Goal: Task Accomplishment & Management: Use online tool/utility

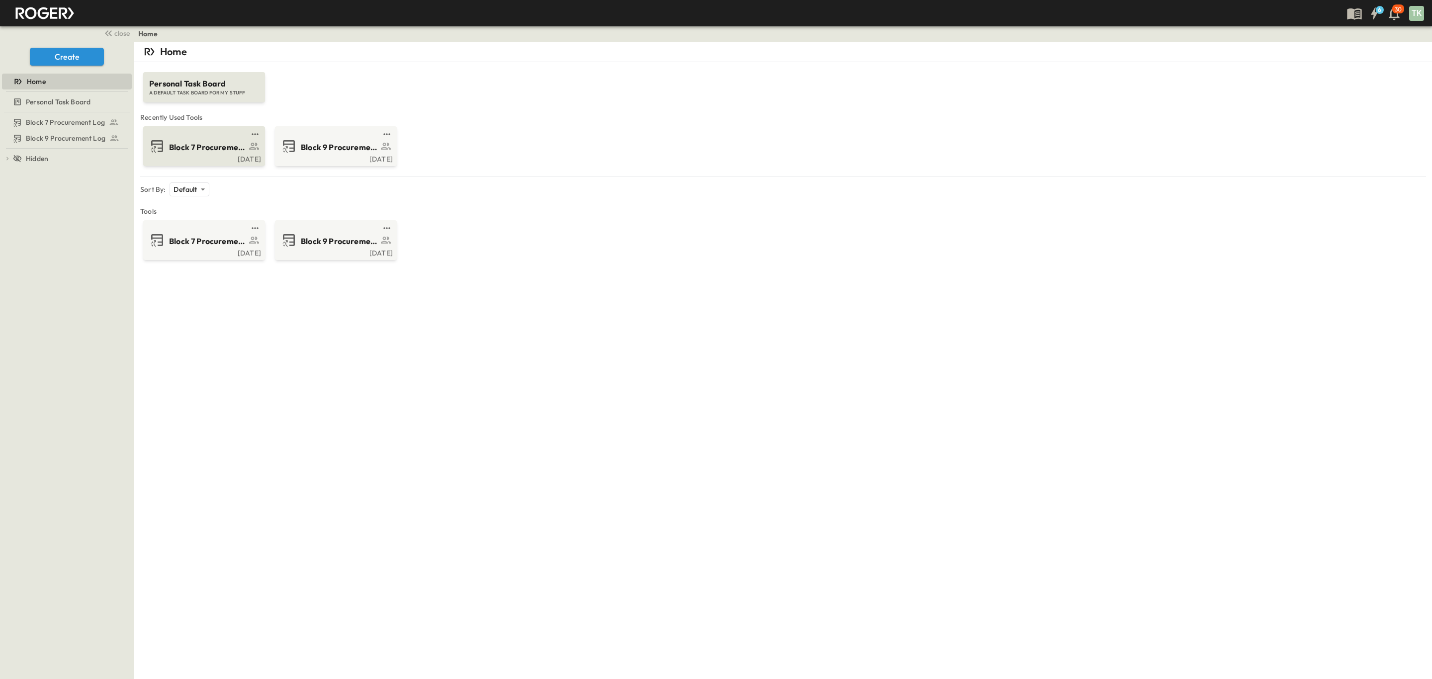
click at [229, 151] on span "Block 7 Procurement Log" at bounding box center [207, 147] width 77 height 11
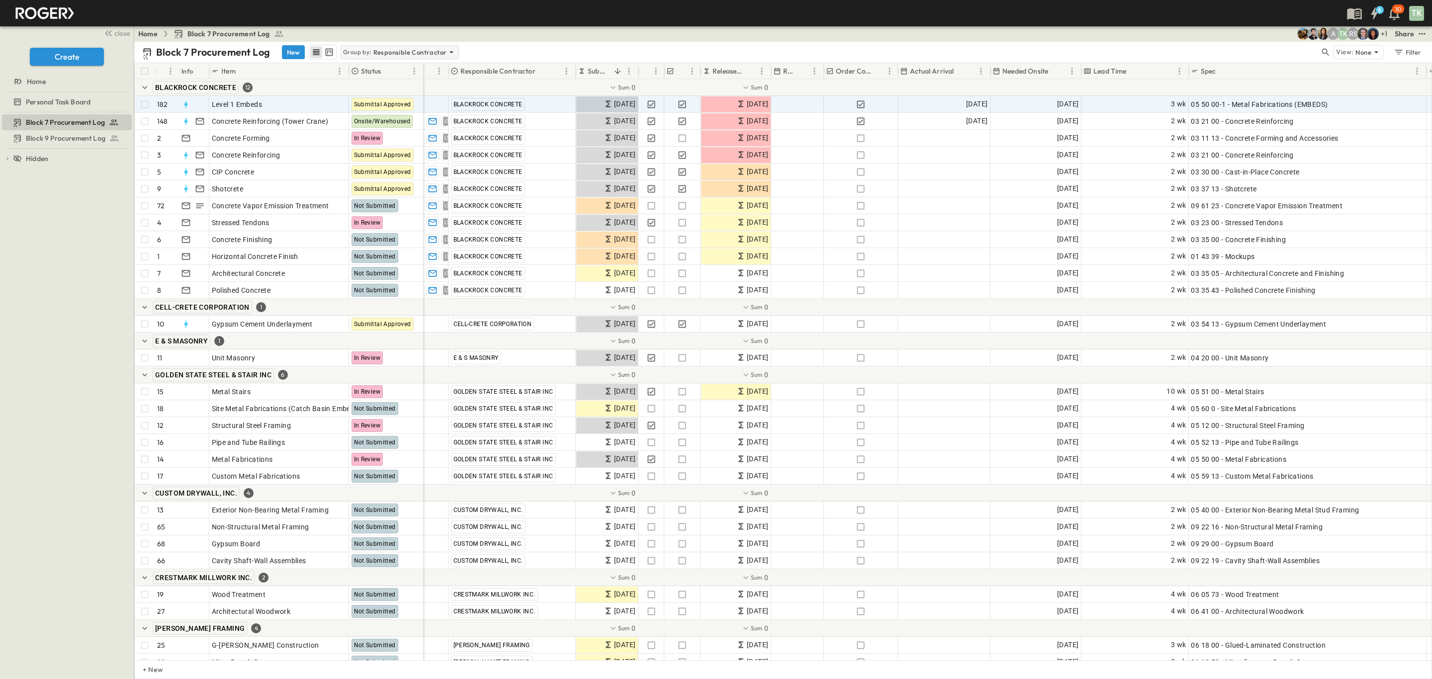
click at [409, 51] on p "Responsible Contractor" at bounding box center [410, 52] width 74 height 10
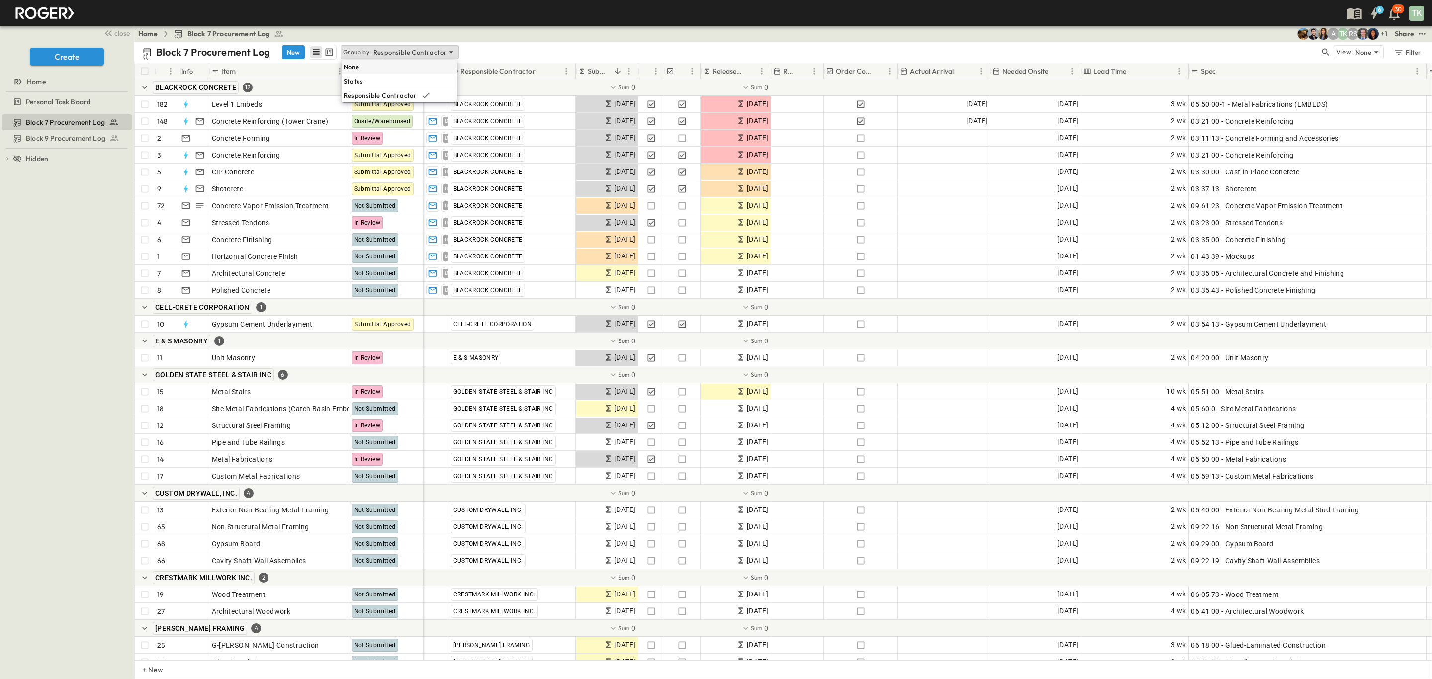
click at [394, 65] on div "None" at bounding box center [400, 67] width 116 height 14
